Goal: Complete application form

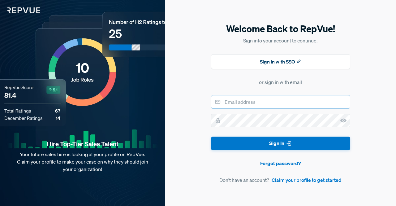
click at [261, 100] on input "email" at bounding box center [280, 102] width 139 height 14
type input "[EMAIL_ADDRESS][DOMAIN_NAME]"
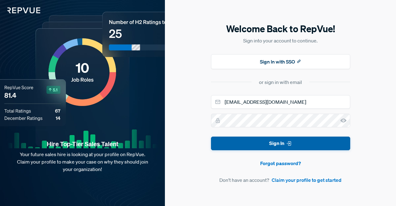
click at [268, 146] on button "Sign In" at bounding box center [280, 143] width 139 height 14
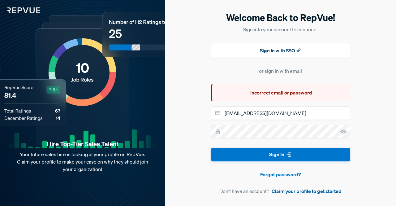
click at [295, 189] on link "Claim your profile to get started" at bounding box center [307, 190] width 70 height 7
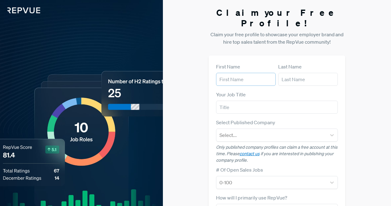
click at [247, 73] on input "text" at bounding box center [246, 79] width 60 height 13
type input "[PERSON_NAME]"
type input "Bouallegui"
type input "[EMAIL_ADDRESS][DOMAIN_NAME]"
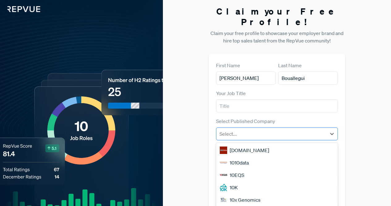
click at [247, 129] on div at bounding box center [272, 133] width 104 height 9
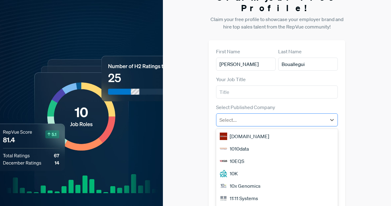
scroll to position [23, 0]
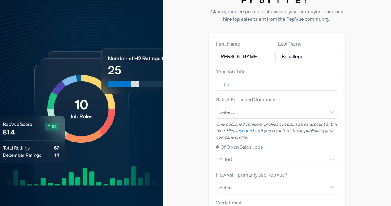
click at [364, 101] on div "Claim your Free Profile! Claim your free profile to showcase your employer bran…" at bounding box center [277, 139] width 228 height 325
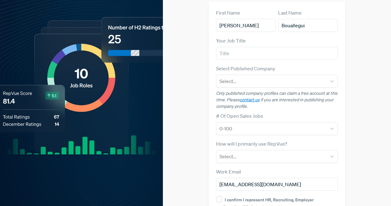
scroll to position [55, 0]
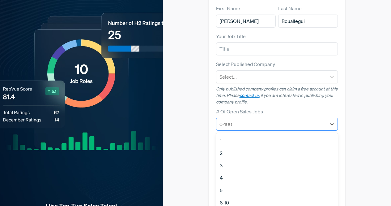
click at [275, 120] on div at bounding box center [272, 124] width 104 height 9
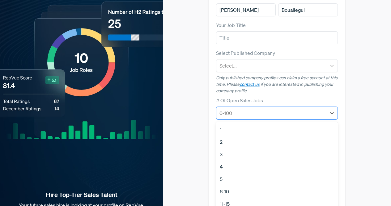
scroll to position [70, 0]
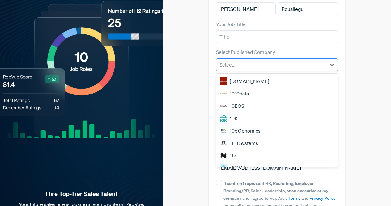
click at [242, 60] on div at bounding box center [272, 64] width 104 height 9
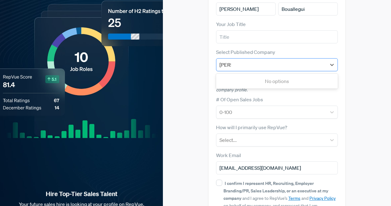
type input "levi"
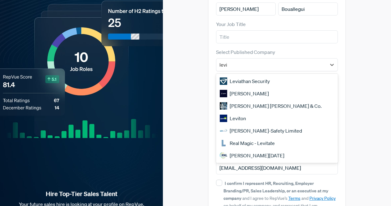
click at [242, 100] on div "[PERSON_NAME] [PERSON_NAME] & Co." at bounding box center [277, 106] width 122 height 12
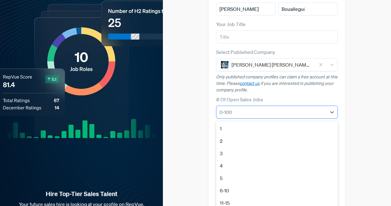
click at [253, 108] on div at bounding box center [272, 112] width 104 height 9
click at [227, 147] on div "3" at bounding box center [277, 153] width 122 height 12
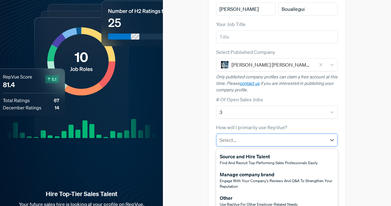
click at [260, 136] on div at bounding box center [272, 140] width 104 height 9
click at [239, 201] on span "Use RepVue for other employer-related needs" at bounding box center [259, 203] width 78 height 5
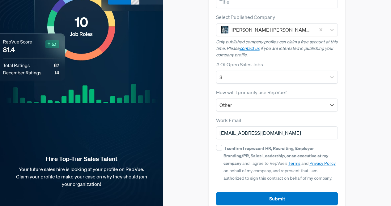
scroll to position [109, 0]
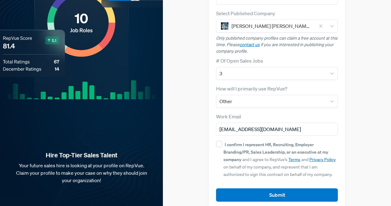
click at [224, 140] on div "I confirm I represent HR, Recruiting, Employer Branding/PR, Sales Leadership, o…" at bounding box center [281, 158] width 115 height 37
click at [222, 141] on input "I confirm I represent HR, Recruiting, Employer Branding/PR, Sales Leadership, o…" at bounding box center [219, 144] width 6 height 6
checkbox input "true"
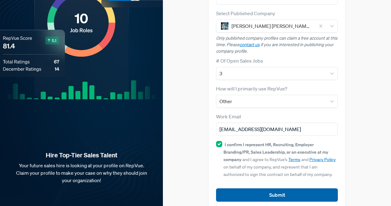
click at [269, 188] on button "Submit" at bounding box center [277, 194] width 122 height 13
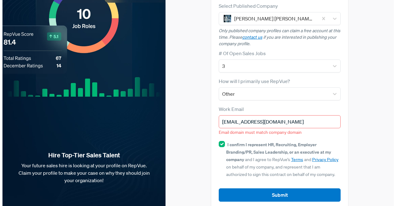
scroll to position [0, 0]
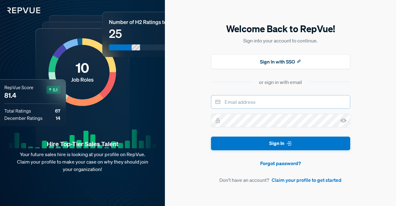
type input "[EMAIL_ADDRESS][DOMAIN_NAME]"
